Goal: Check status: Check status

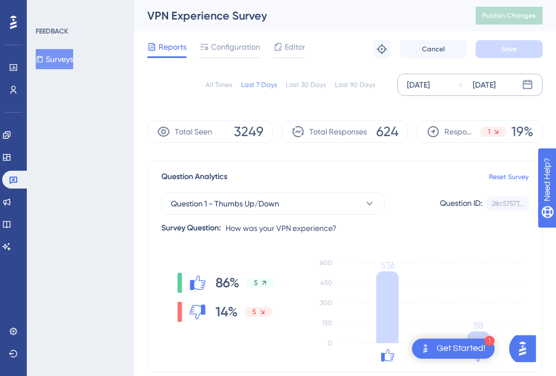
click at [492, 89] on div "[DATE]" at bounding box center [484, 84] width 23 height 13
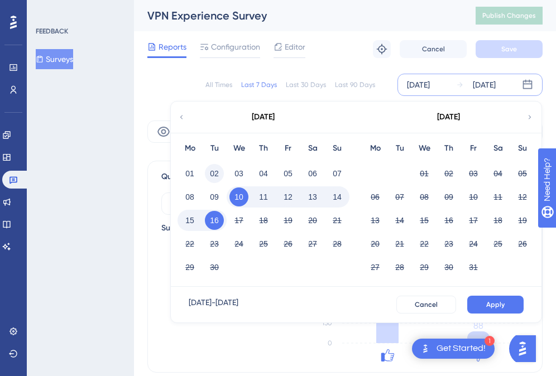
click at [216, 175] on button "02" at bounding box center [214, 173] width 19 height 19
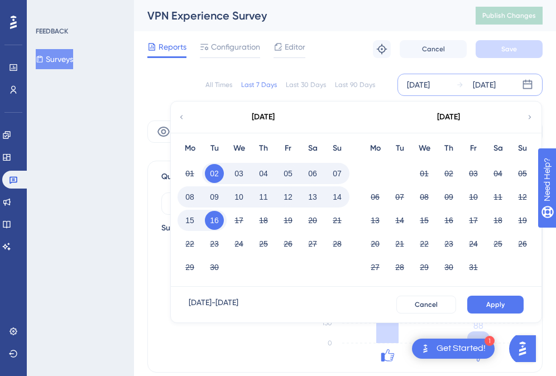
click at [232, 173] on button "03" at bounding box center [238, 173] width 19 height 19
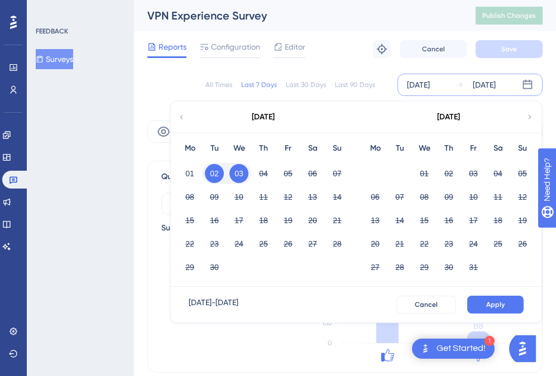
click at [238, 170] on button "03" at bounding box center [238, 173] width 19 height 19
click at [214, 212] on button "16" at bounding box center [214, 220] width 19 height 19
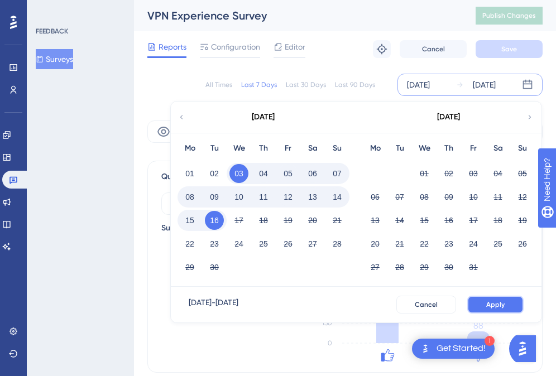
click at [486, 299] on button "Apply" at bounding box center [495, 305] width 56 height 18
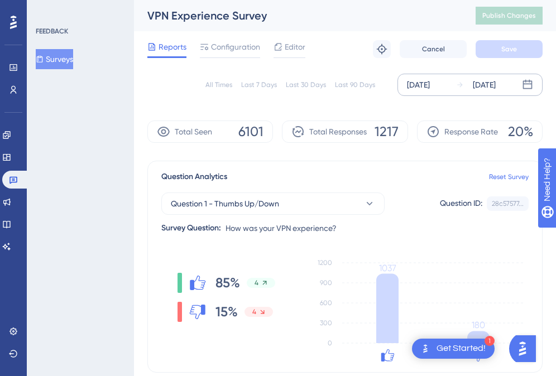
click at [496, 88] on div "[DATE]" at bounding box center [484, 84] width 23 height 13
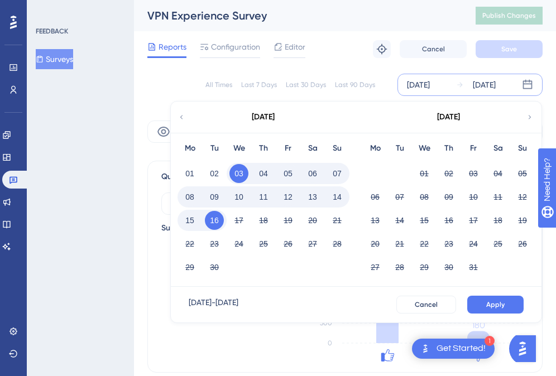
click at [242, 199] on button "10" at bounding box center [238, 197] width 19 height 19
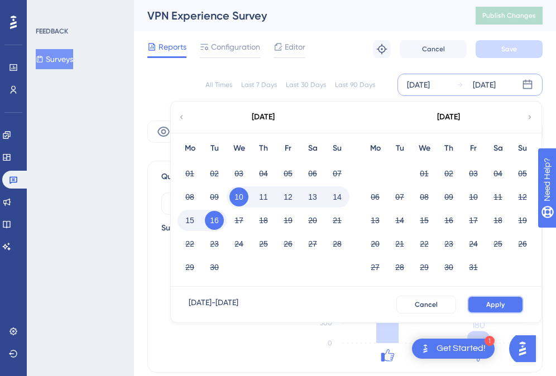
click at [510, 300] on button "Apply" at bounding box center [495, 305] width 56 height 18
